Goal: Task Accomplishment & Management: Use online tool/utility

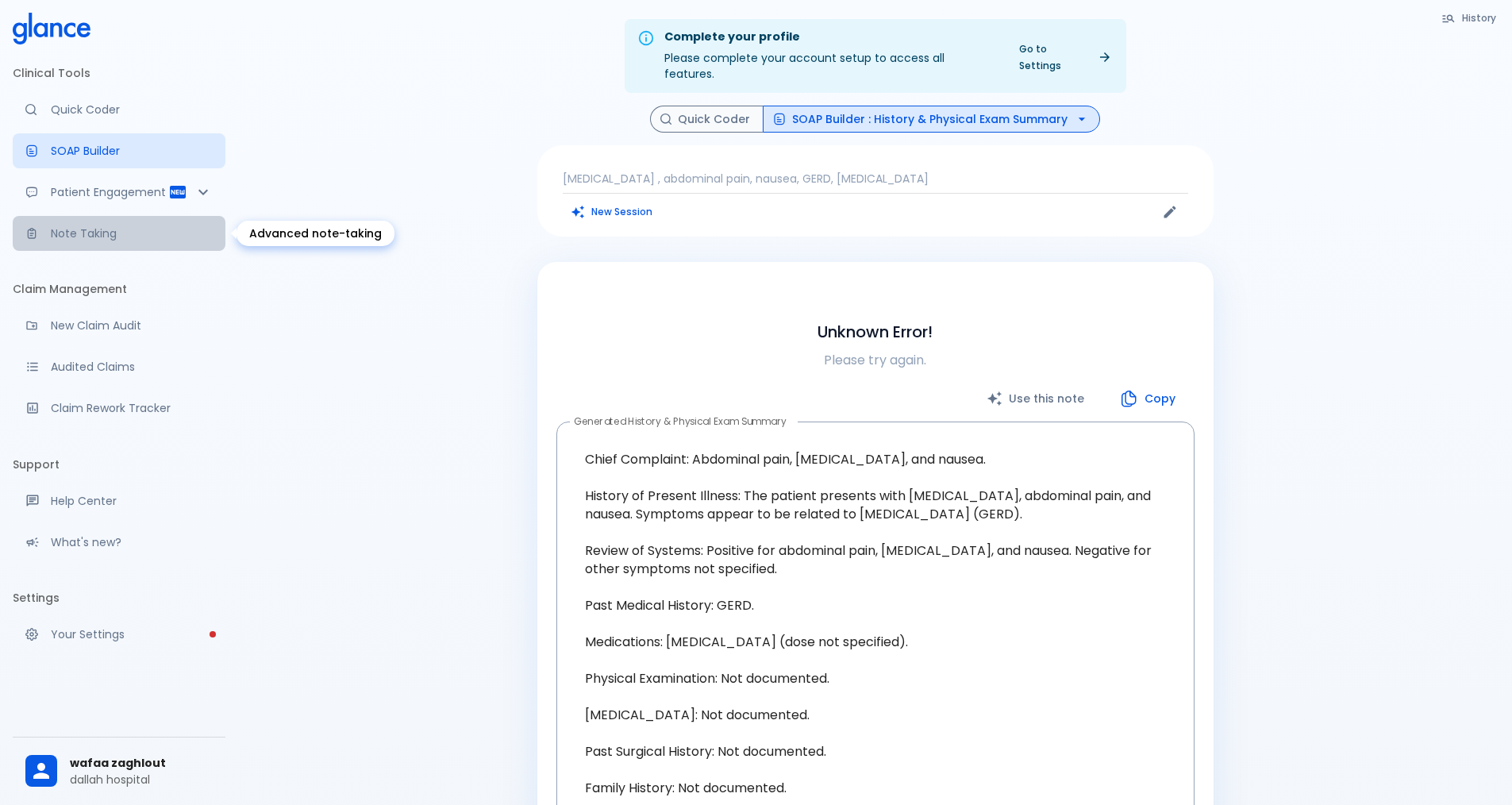
click at [96, 231] on p "Note Taking" at bounding box center [131, 233] width 162 height 16
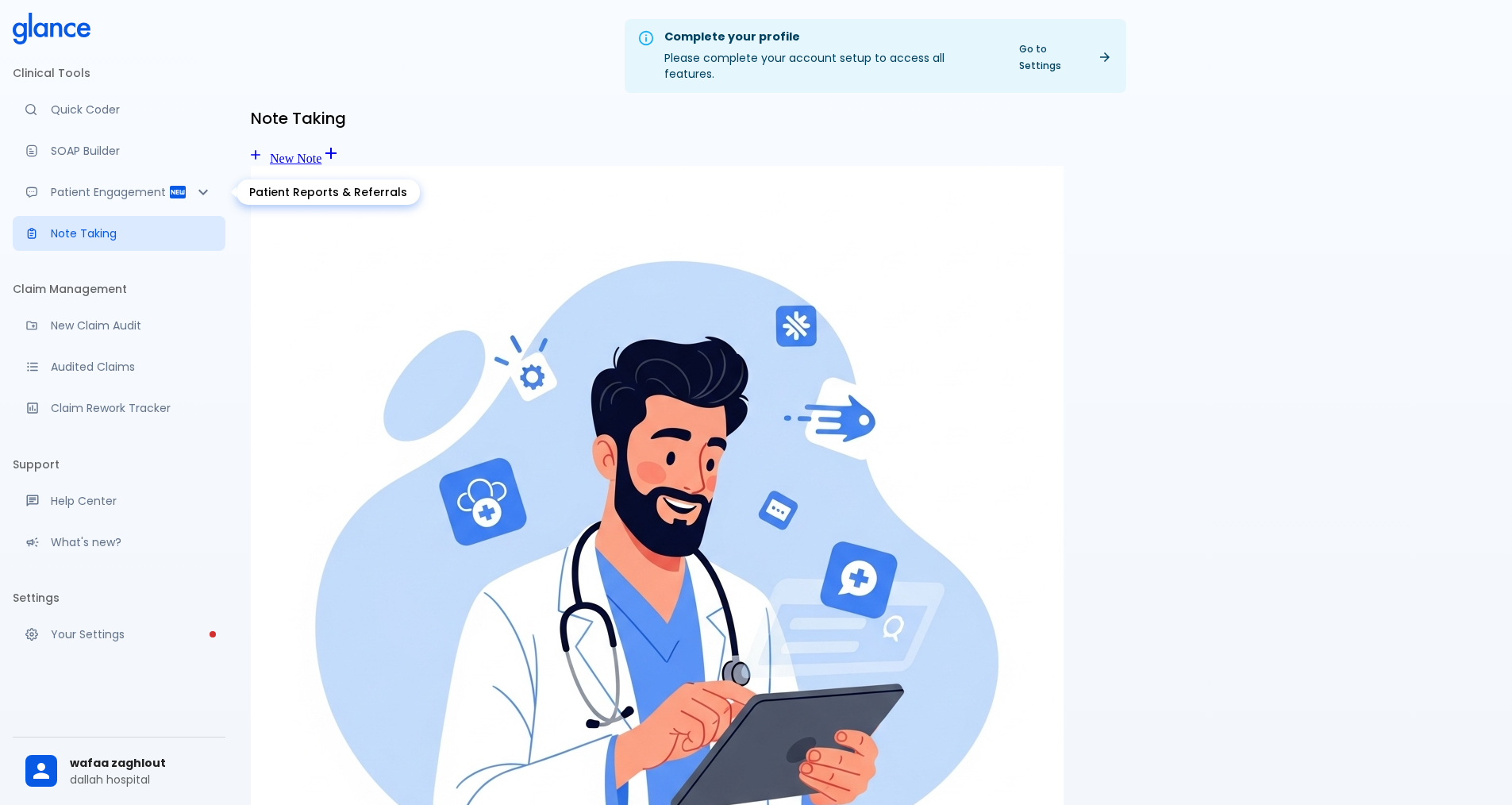
click at [92, 189] on p "Patient Engagement" at bounding box center [109, 192] width 118 height 16
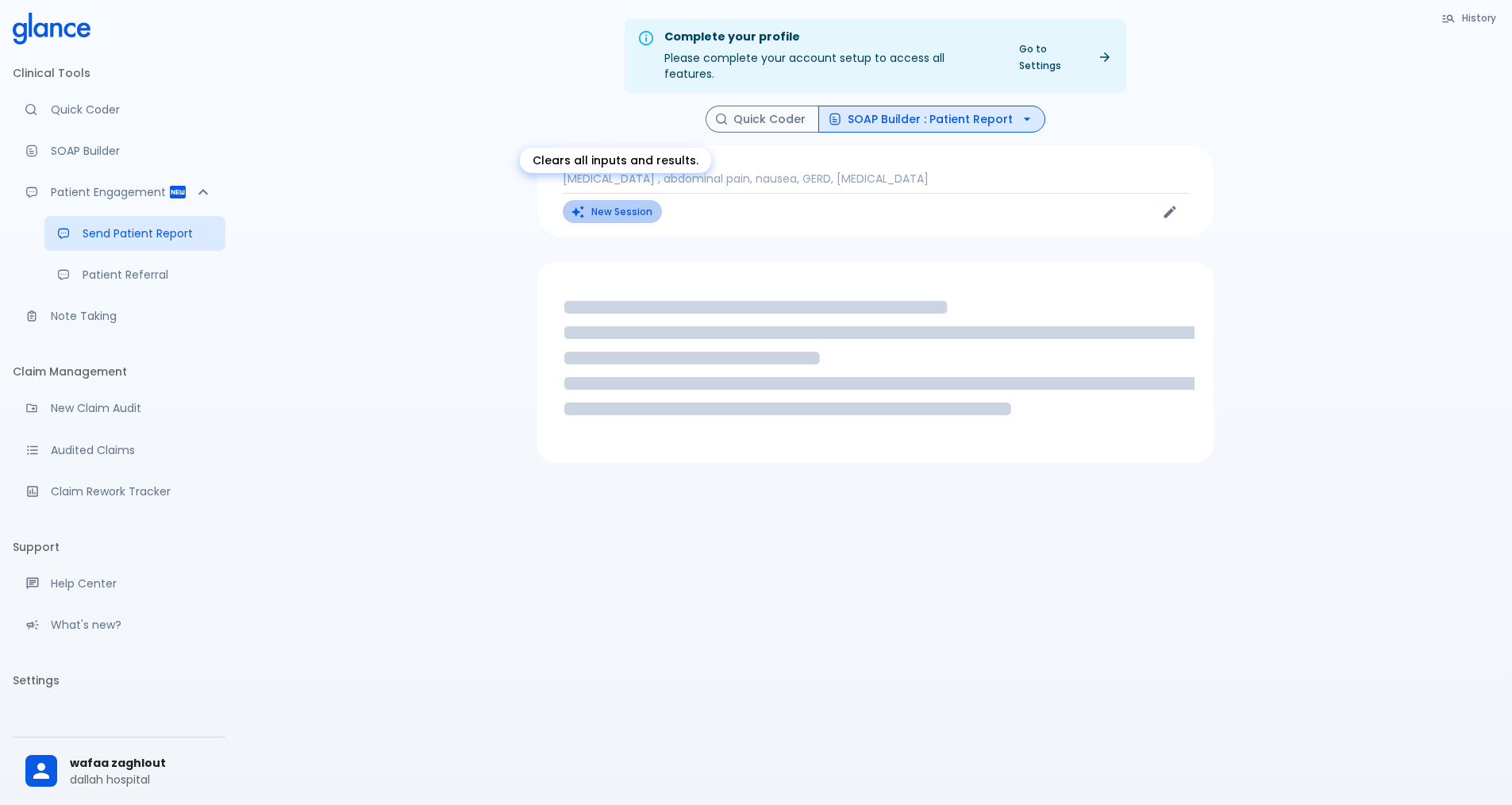
click at [638, 200] on button "New Session" at bounding box center [612, 211] width 99 height 23
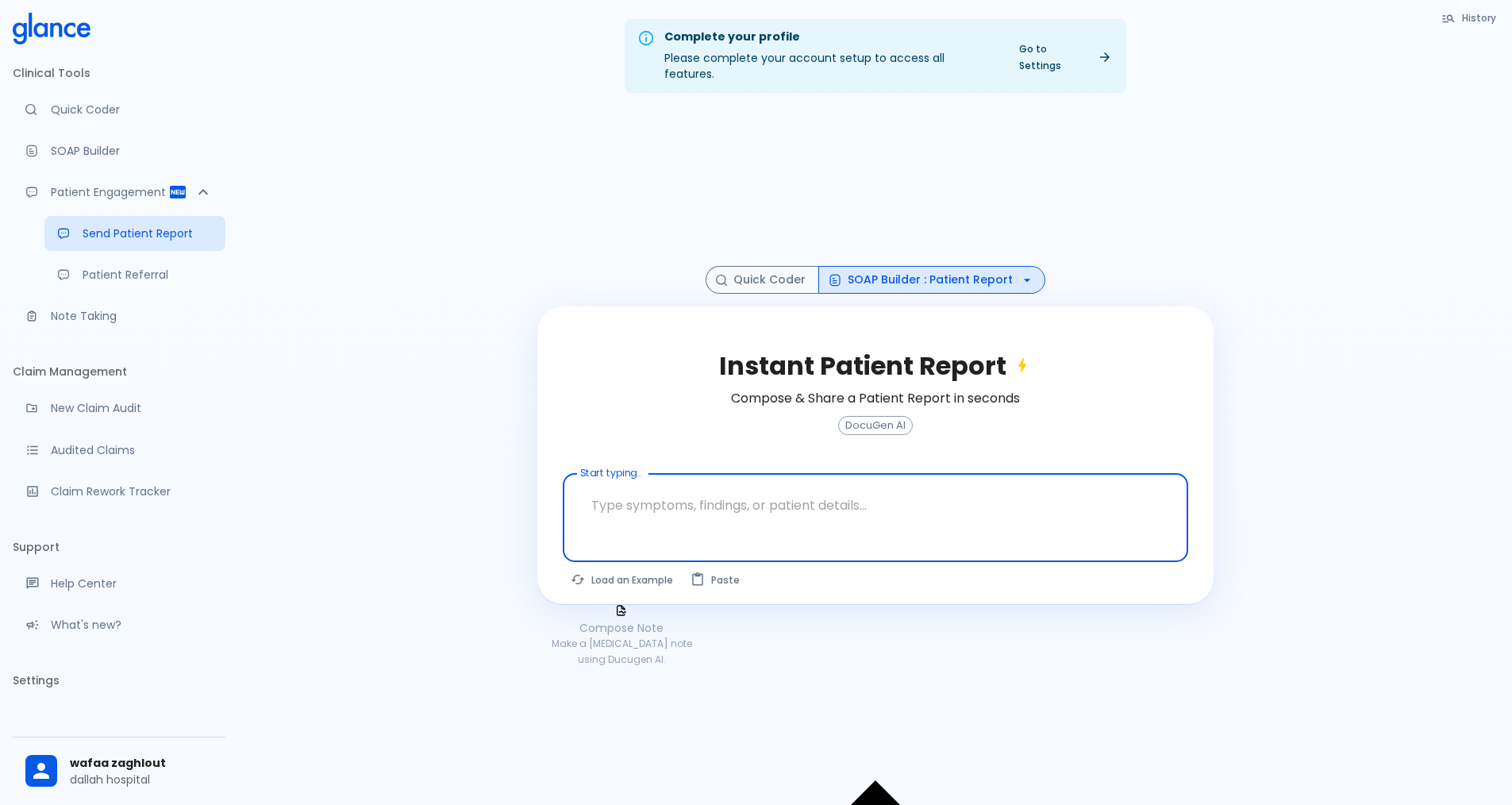
click at [701, 499] on textarea at bounding box center [875, 505] width 603 height 50
type textarea "Chronic biliary gastritis"
click at [1115, 571] on button "Compose a Note" at bounding box center [1119, 583] width 136 height 30
